Goal: Find specific page/section: Find specific page/section

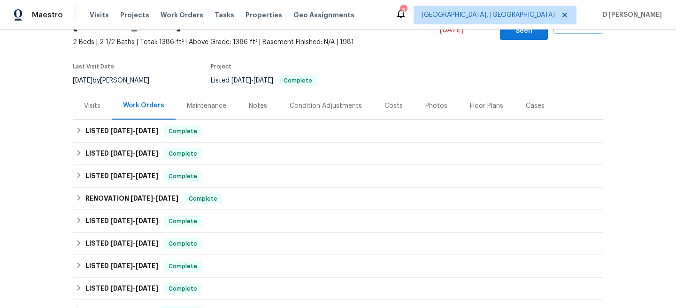
scroll to position [69, 0]
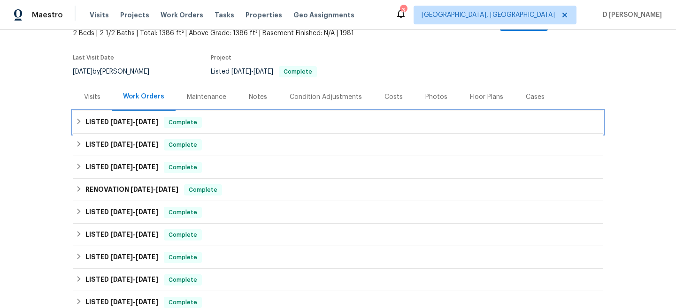
click at [80, 117] on div "LISTED [DATE] - [DATE] Complete" at bounding box center [338, 122] width 525 height 11
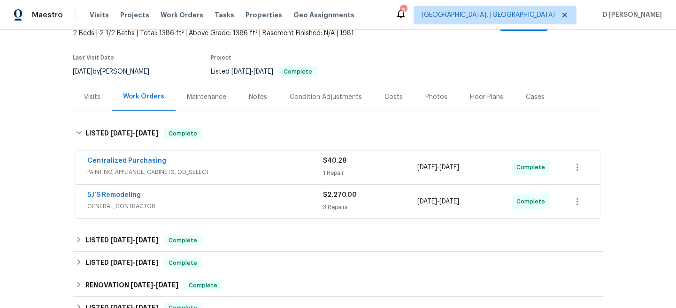
click at [190, 168] on span "PAINTING, APPLIANCE, CABINETS, OD_SELECT" at bounding box center [205, 172] width 236 height 9
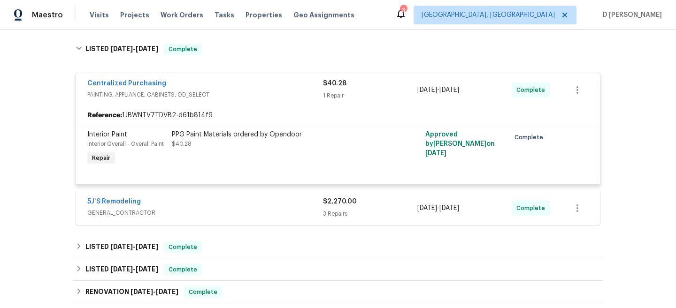
scroll to position [167, 0]
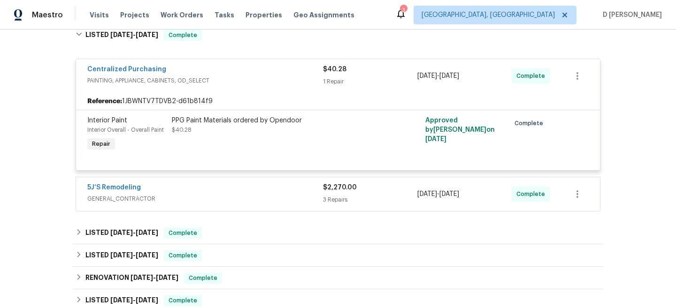
click at [176, 194] on span "GENERAL_CONTRACTOR" at bounding box center [205, 198] width 236 height 9
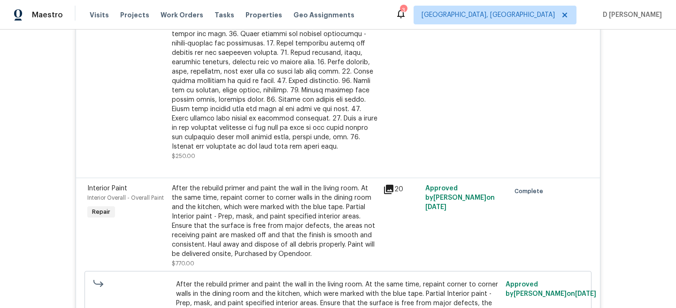
scroll to position [299, 0]
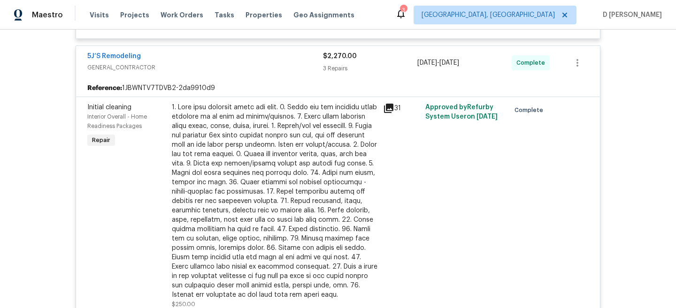
click at [385, 103] on icon at bounding box center [388, 108] width 11 height 11
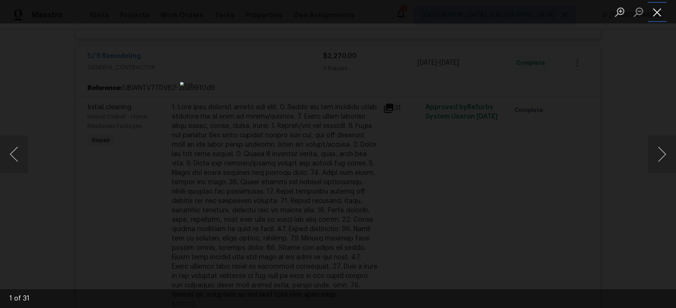
click at [653, 14] on button "Close lightbox" at bounding box center [656, 12] width 19 height 16
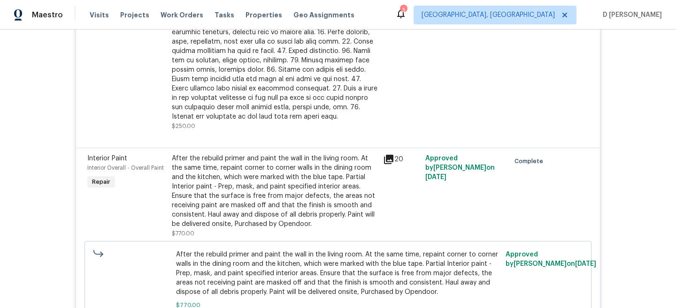
scroll to position [521, 0]
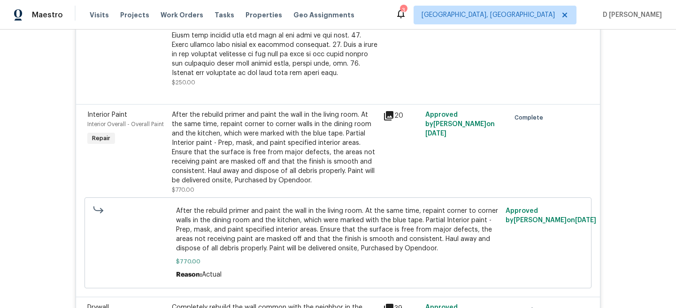
click at [393, 110] on icon at bounding box center [388, 115] width 11 height 11
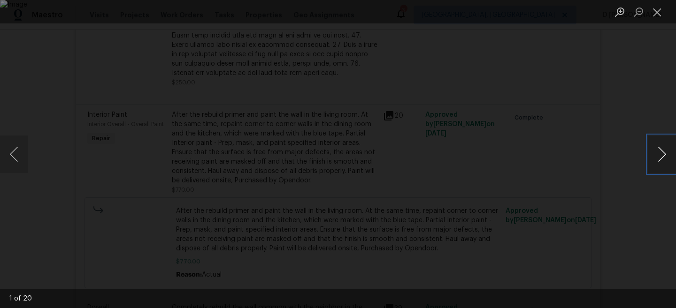
click at [657, 156] on button "Next image" at bounding box center [661, 155] width 28 height 38
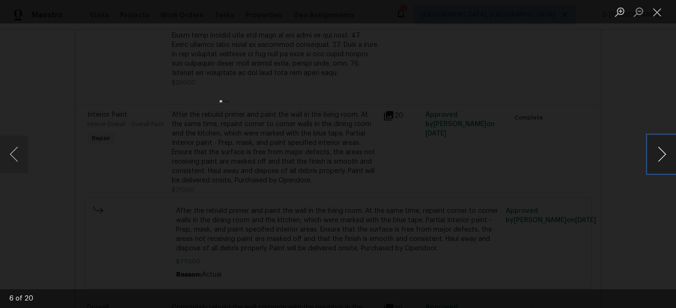
click at [660, 160] on button "Next image" at bounding box center [661, 155] width 28 height 38
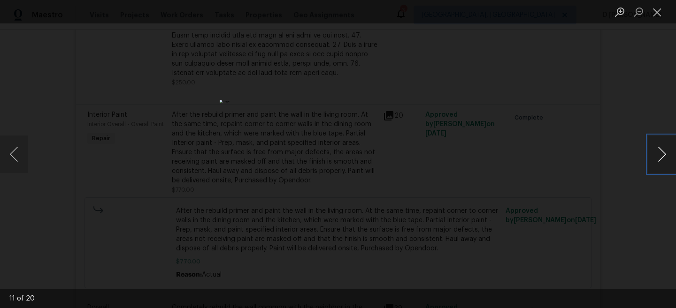
click at [661, 160] on button "Next image" at bounding box center [661, 155] width 28 height 38
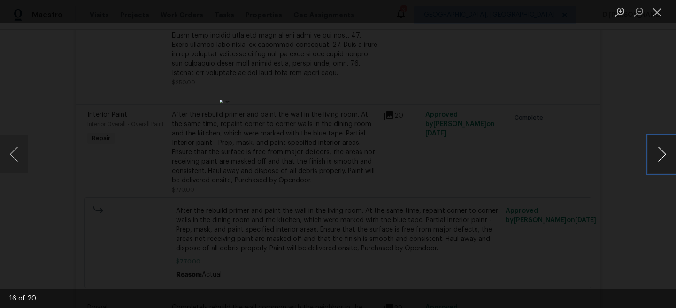
click at [661, 160] on button "Next image" at bounding box center [661, 155] width 28 height 38
click at [668, 159] on button "Next image" at bounding box center [661, 155] width 28 height 38
click at [656, 10] on button "Close lightbox" at bounding box center [656, 12] width 19 height 16
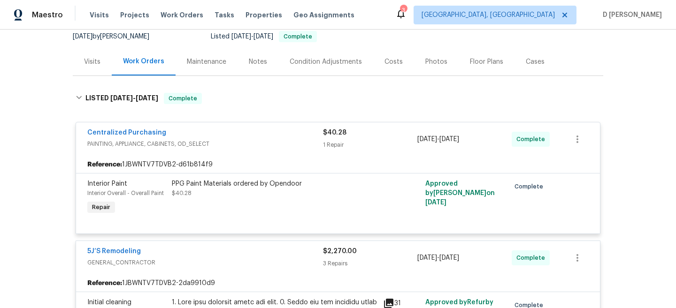
scroll to position [0, 0]
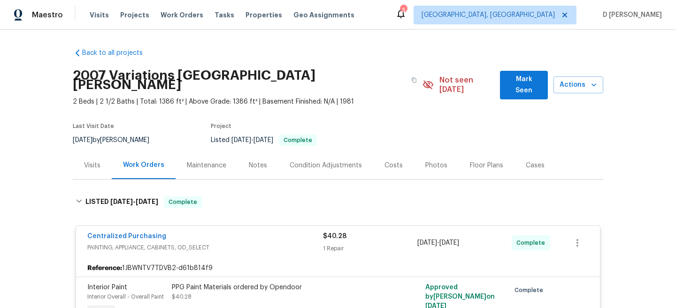
click at [91, 161] on div "Visits" at bounding box center [92, 165] width 16 height 9
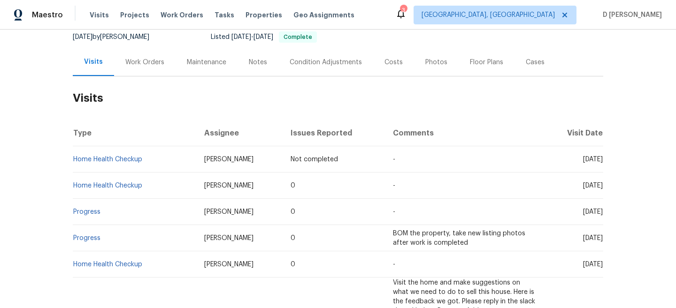
scroll to position [109, 0]
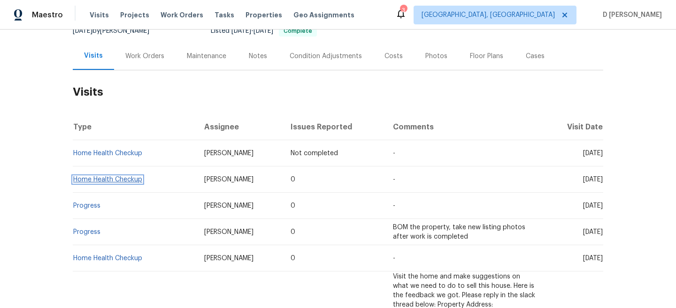
click at [95, 176] on link "Home Health Checkup" at bounding box center [107, 179] width 69 height 7
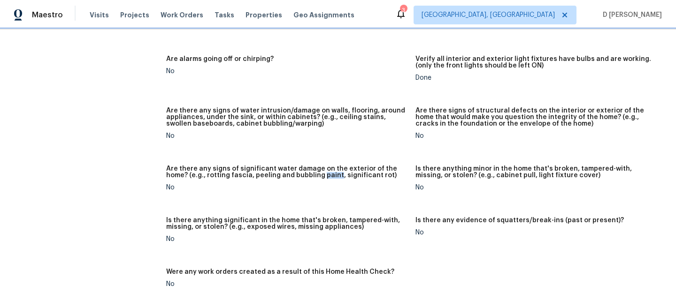
scroll to position [230, 0]
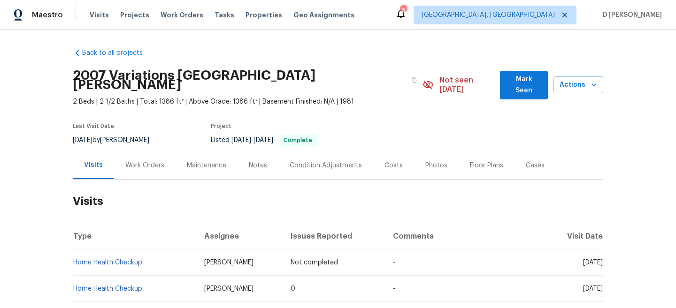
click at [144, 161] on div "Work Orders" at bounding box center [144, 165] width 39 height 9
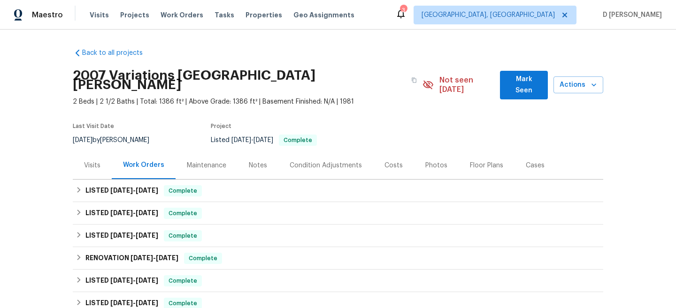
scroll to position [46, 0]
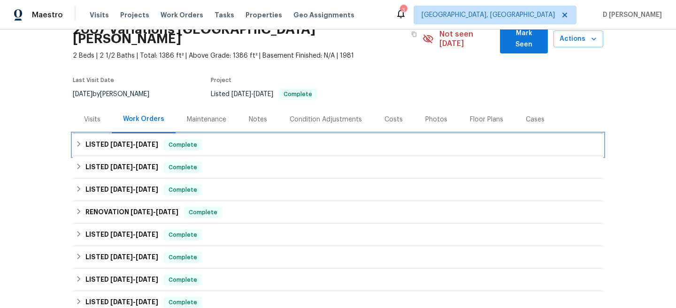
click at [82, 141] on icon at bounding box center [79, 144] width 7 height 7
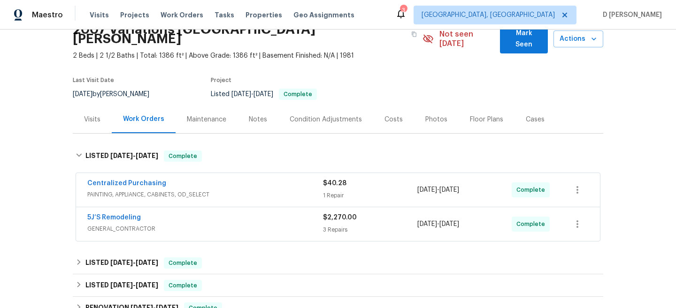
click at [186, 190] on span "PAINTING, APPLIANCE, CABINETS, OD_SELECT" at bounding box center [205, 194] width 236 height 9
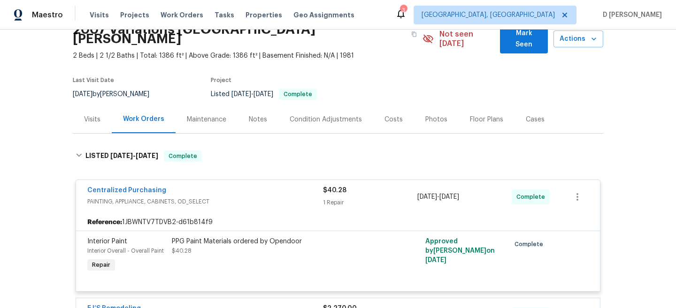
scroll to position [143, 0]
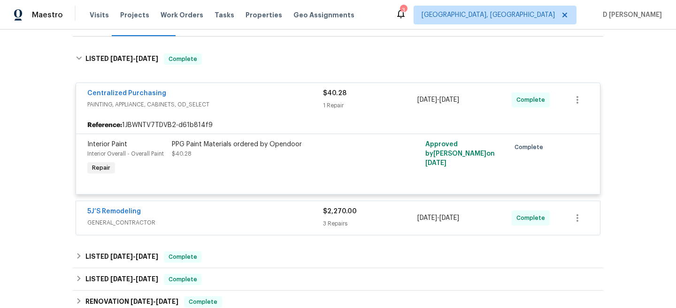
click at [191, 218] on span "GENERAL_CONTRACTOR" at bounding box center [205, 222] width 236 height 9
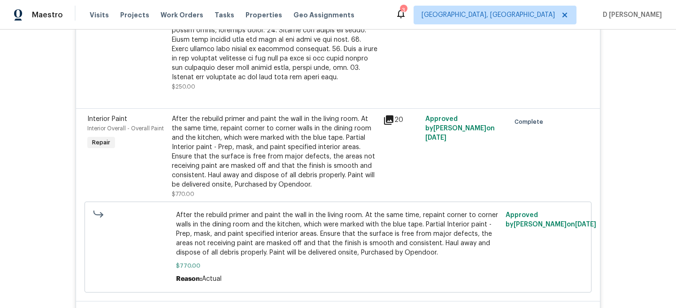
scroll to position [518, 0]
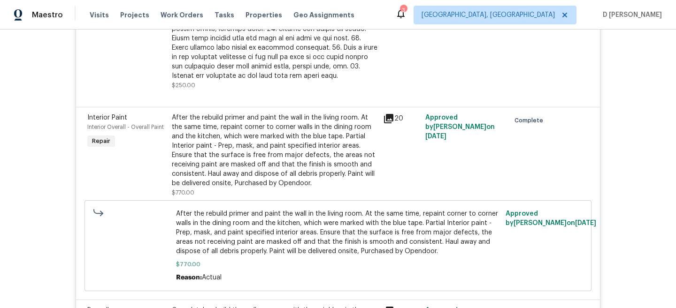
click at [383, 113] on icon at bounding box center [388, 118] width 11 height 11
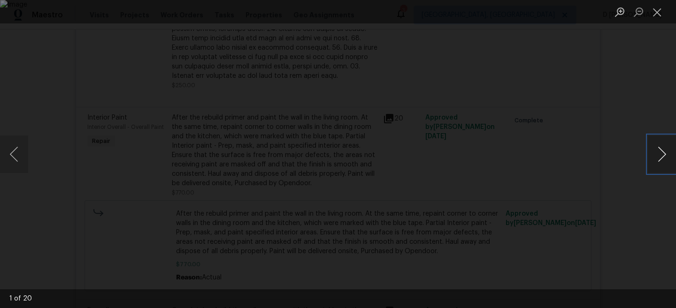
click at [660, 159] on button "Next image" at bounding box center [661, 155] width 28 height 38
click at [660, 8] on button "Close lightbox" at bounding box center [656, 12] width 19 height 16
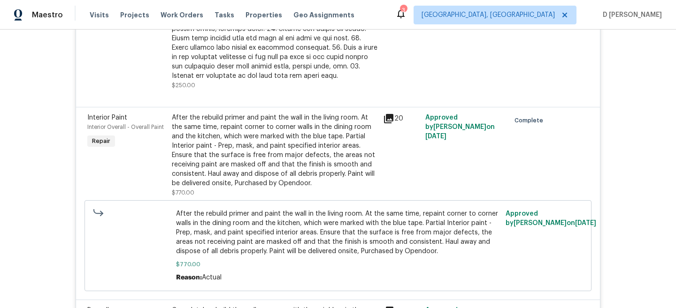
click at [388, 114] on icon at bounding box center [388, 118] width 9 height 9
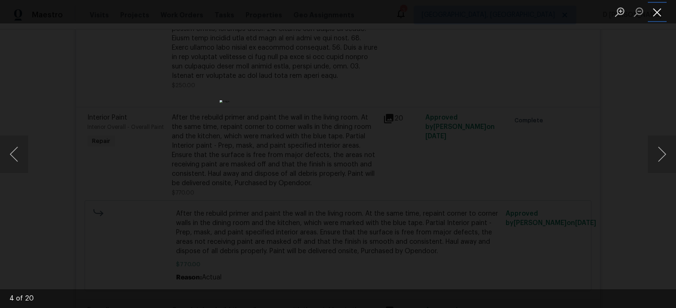
click at [664, 15] on button "Close lightbox" at bounding box center [656, 12] width 19 height 16
